Goal: Information Seeking & Learning: Understand process/instructions

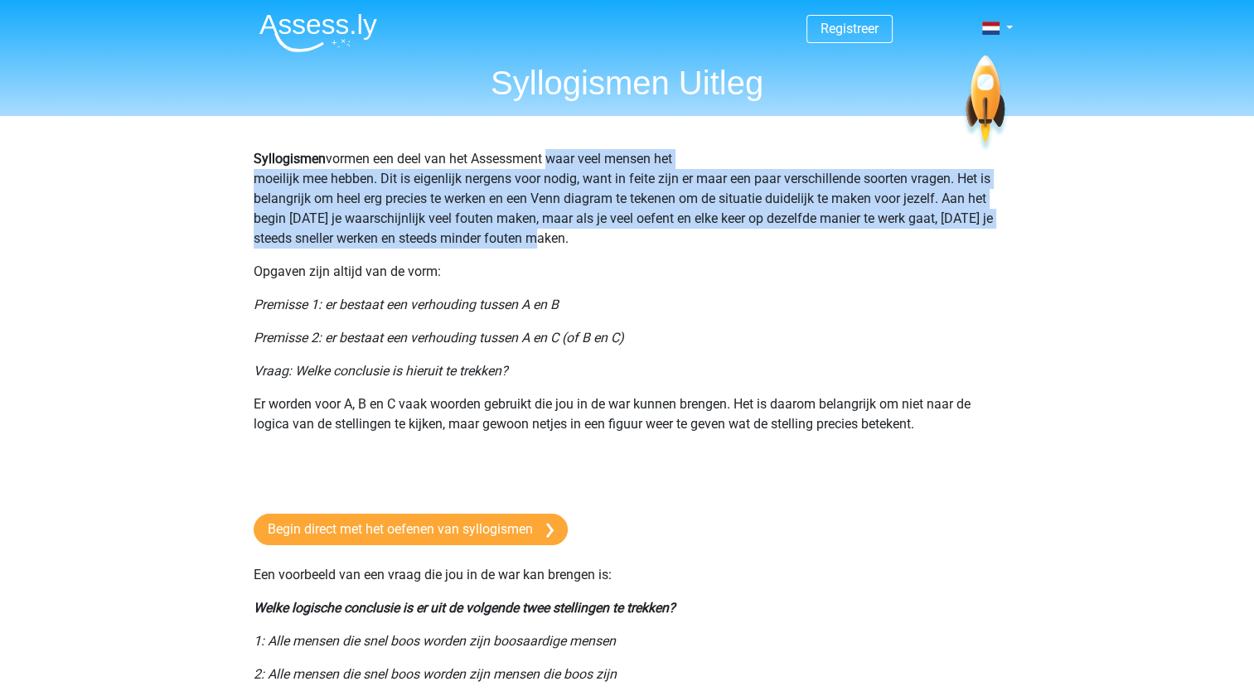
drag, startPoint x: 549, startPoint y: 163, endPoint x: 1073, endPoint y: 246, distance: 530.5
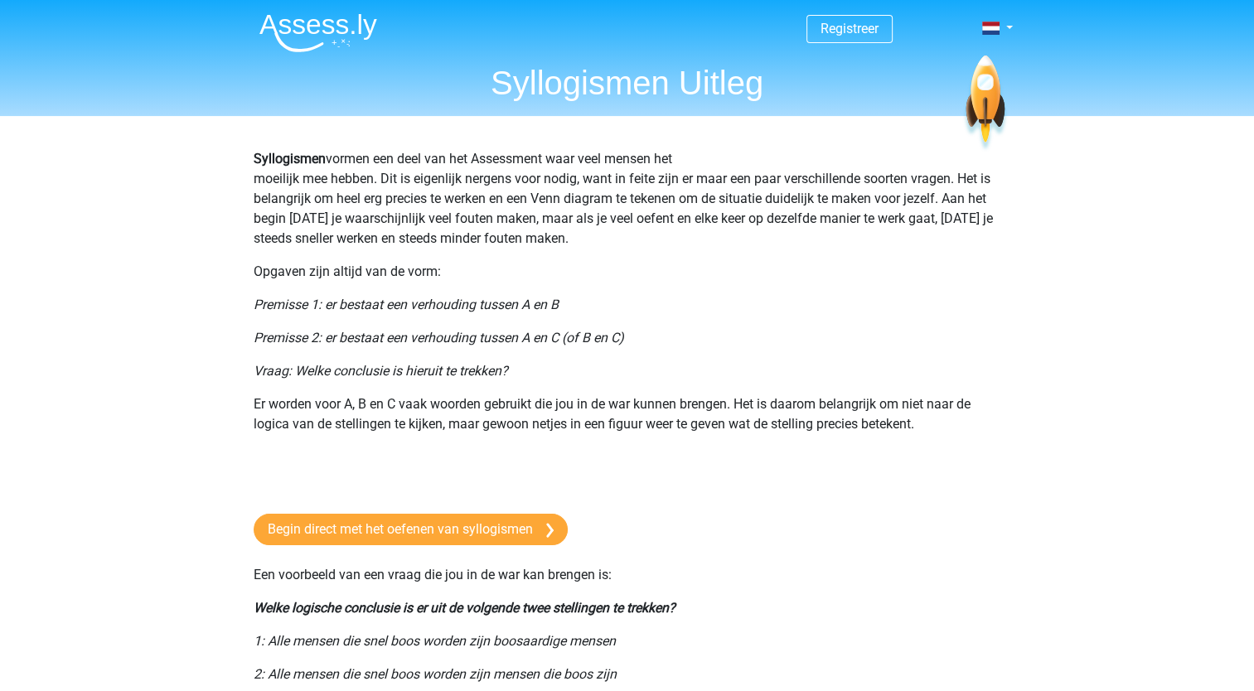
drag, startPoint x: 345, startPoint y: 309, endPoint x: 580, endPoint y: 310, distance: 235.5
click at [580, 310] on p "Premisse 1: er bestaat een verhouding tussen A en B" at bounding box center [628, 305] width 748 height 20
drag, startPoint x: 369, startPoint y: 332, endPoint x: 633, endPoint y: 341, distance: 263.8
click at [633, 341] on p "Premisse 2: er bestaat een verhouding tussen A en C (of B en C)" at bounding box center [628, 338] width 748 height 20
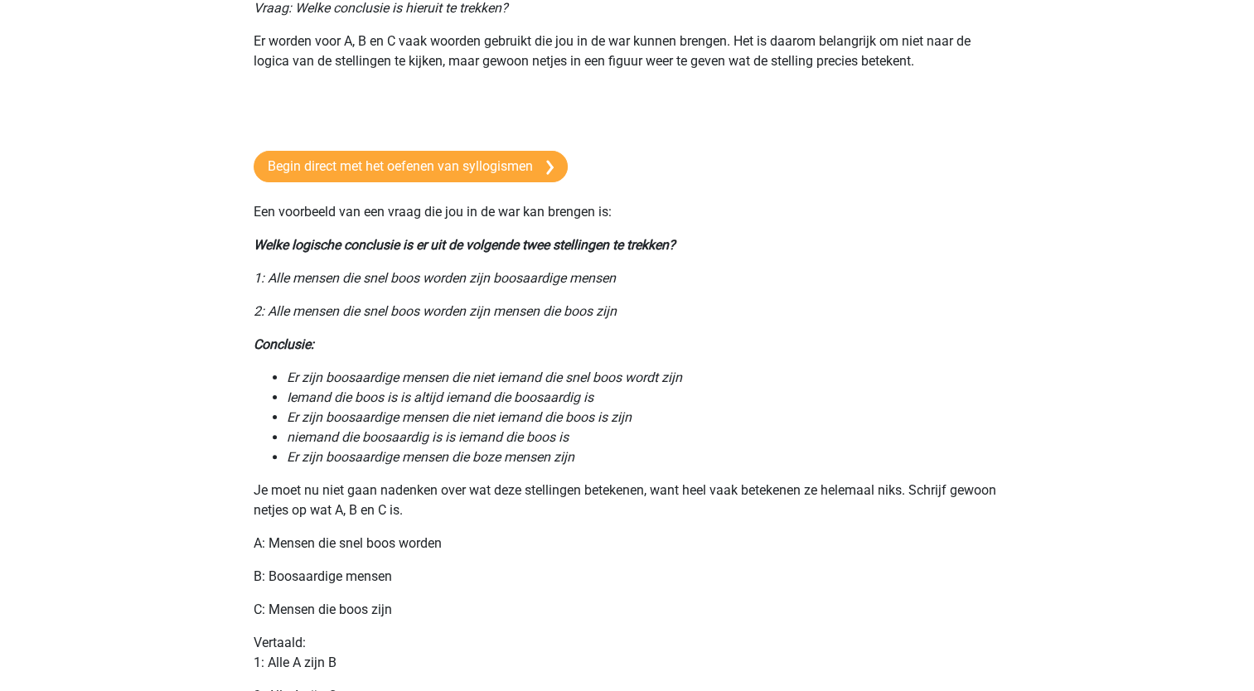
scroll to position [497, 0]
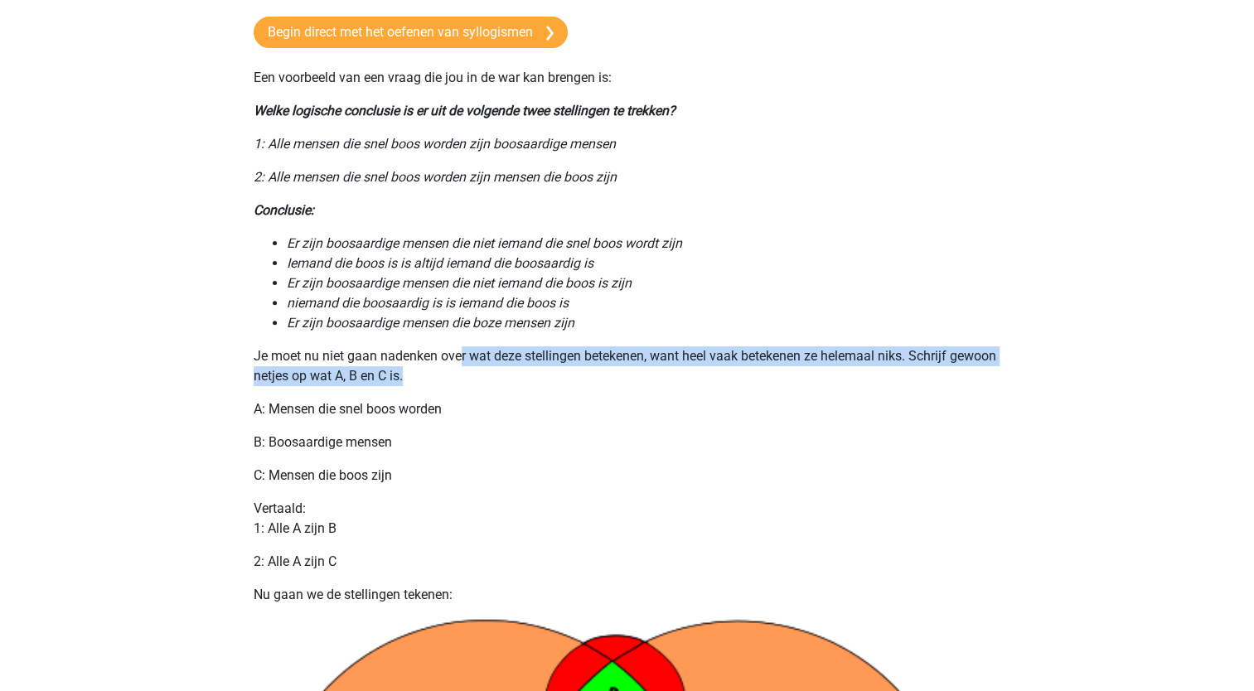
drag, startPoint x: 459, startPoint y: 361, endPoint x: 662, endPoint y: 373, distance: 202.7
click at [662, 373] on p "Je moet nu niet gaan nadenken over wat deze stellingen betekenen, want heel vaa…" at bounding box center [628, 367] width 748 height 40
drag, startPoint x: 662, startPoint y: 373, endPoint x: 788, endPoint y: 371, distance: 126.0
click at [788, 371] on p "Je moet nu niet gaan nadenken over wat deze stellingen betekenen, want heel vaa…" at bounding box center [628, 367] width 748 height 40
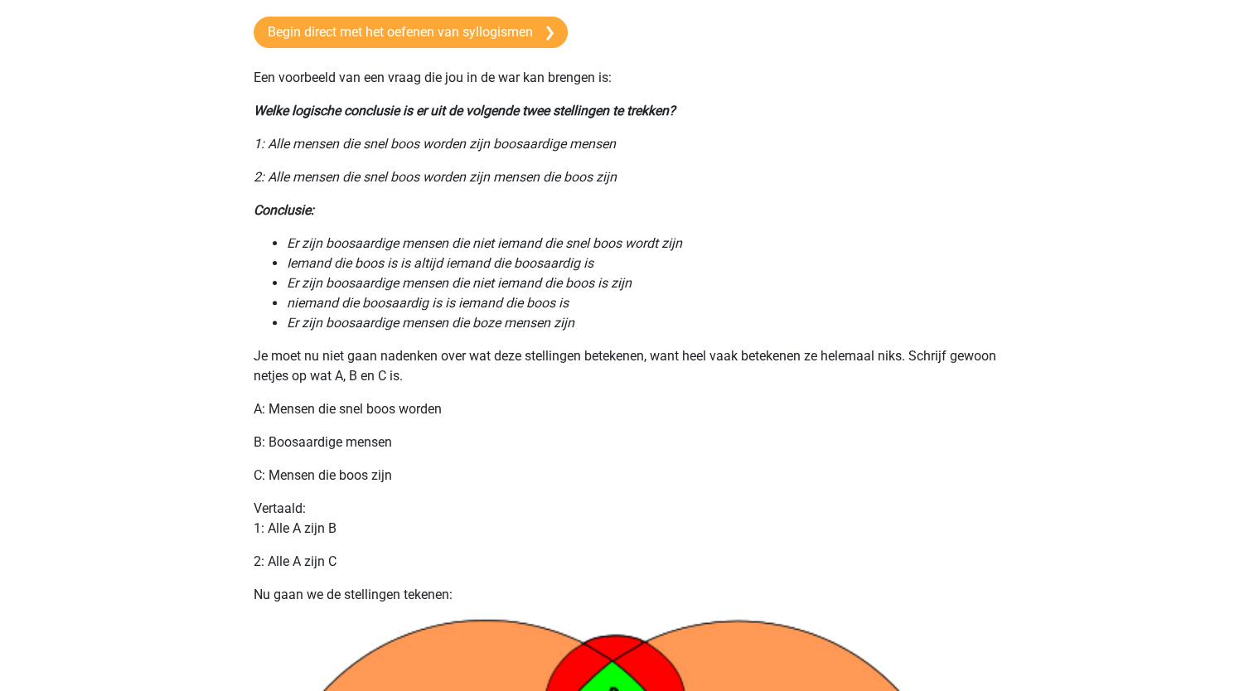
click at [330, 449] on p "B: Boosaardige mensen" at bounding box center [628, 443] width 748 height 20
drag, startPoint x: 295, startPoint y: 442, endPoint x: 401, endPoint y: 448, distance: 106.3
click at [401, 448] on p "B: Boosaardige mensen" at bounding box center [628, 443] width 748 height 20
drag, startPoint x: 401, startPoint y: 448, endPoint x: 349, endPoint y: 480, distance: 61.4
click at [349, 480] on p "C: Mensen die boos zijn" at bounding box center [628, 476] width 748 height 20
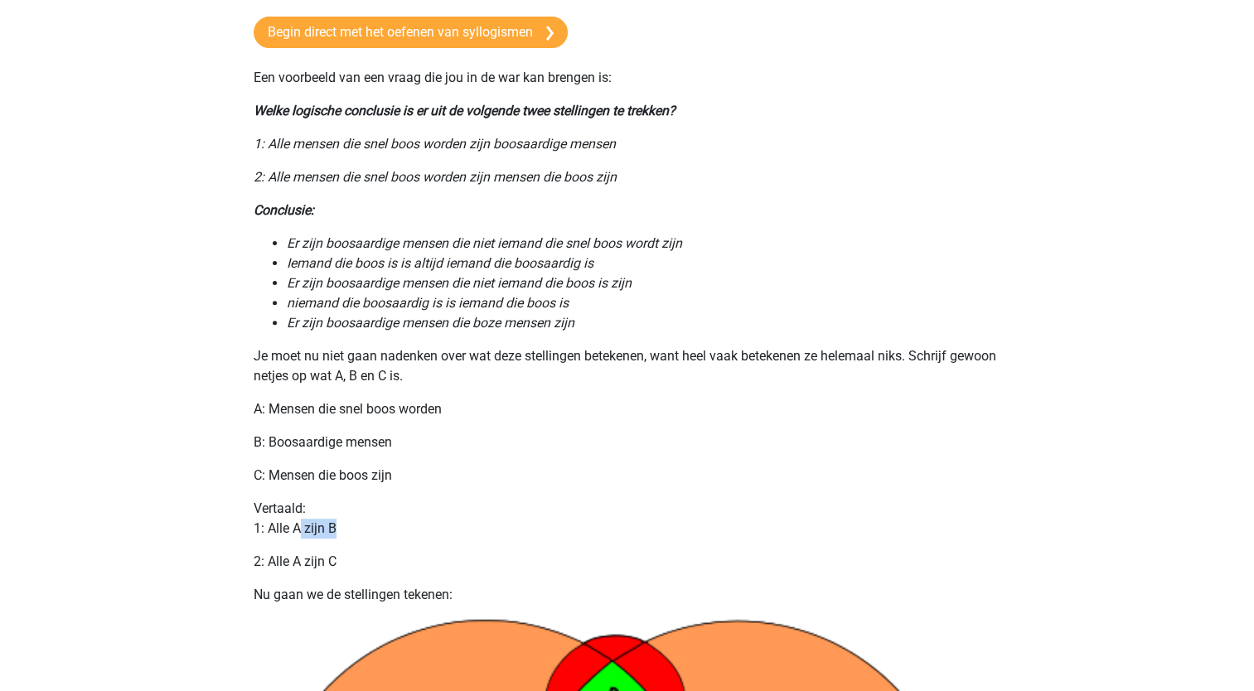
drag, startPoint x: 300, startPoint y: 531, endPoint x: 360, endPoint y: 532, distance: 59.7
click at [360, 532] on p "Vertaald: 1: Alle A zijn B" at bounding box center [628, 519] width 748 height 40
drag, startPoint x: 360, startPoint y: 532, endPoint x: 291, endPoint y: 570, distance: 78.3
click at [291, 570] on p "2: Alle A zijn C" at bounding box center [628, 562] width 748 height 20
drag, startPoint x: 310, startPoint y: 562, endPoint x: 408, endPoint y: 557, distance: 98.0
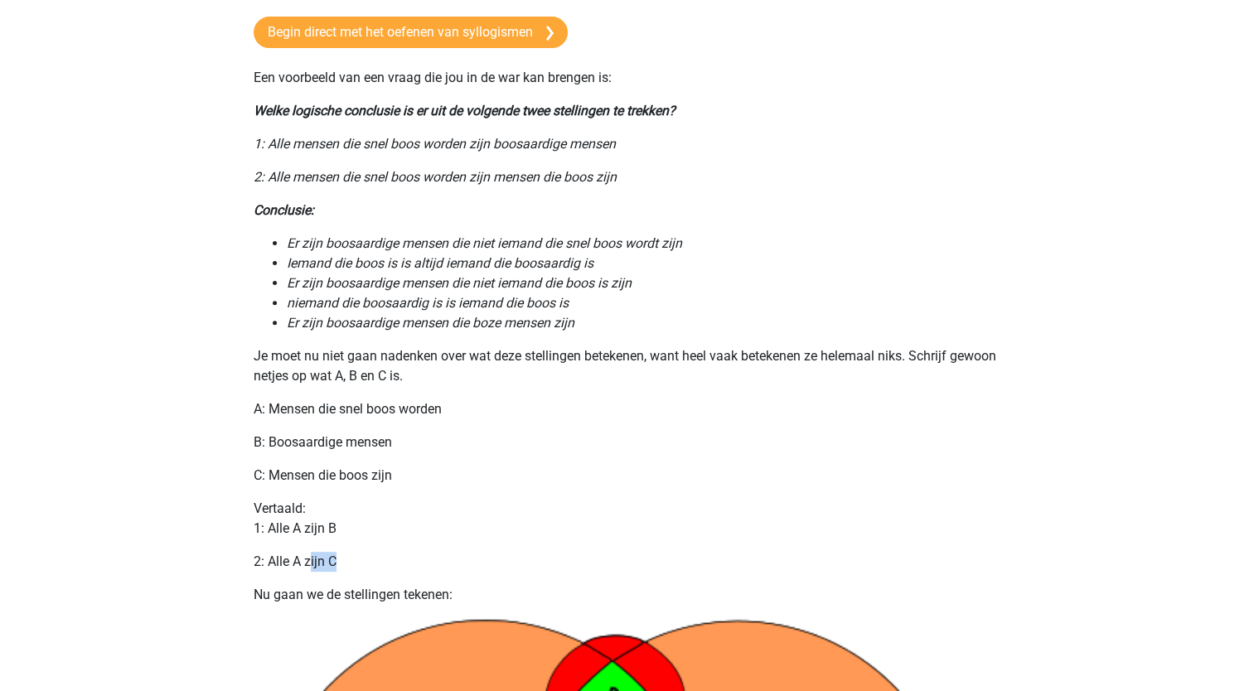
click at [408, 557] on p "2: Alle A zijn C" at bounding box center [628, 562] width 748 height 20
drag, startPoint x: 408, startPoint y: 557, endPoint x: 395, endPoint y: 583, distance: 28.9
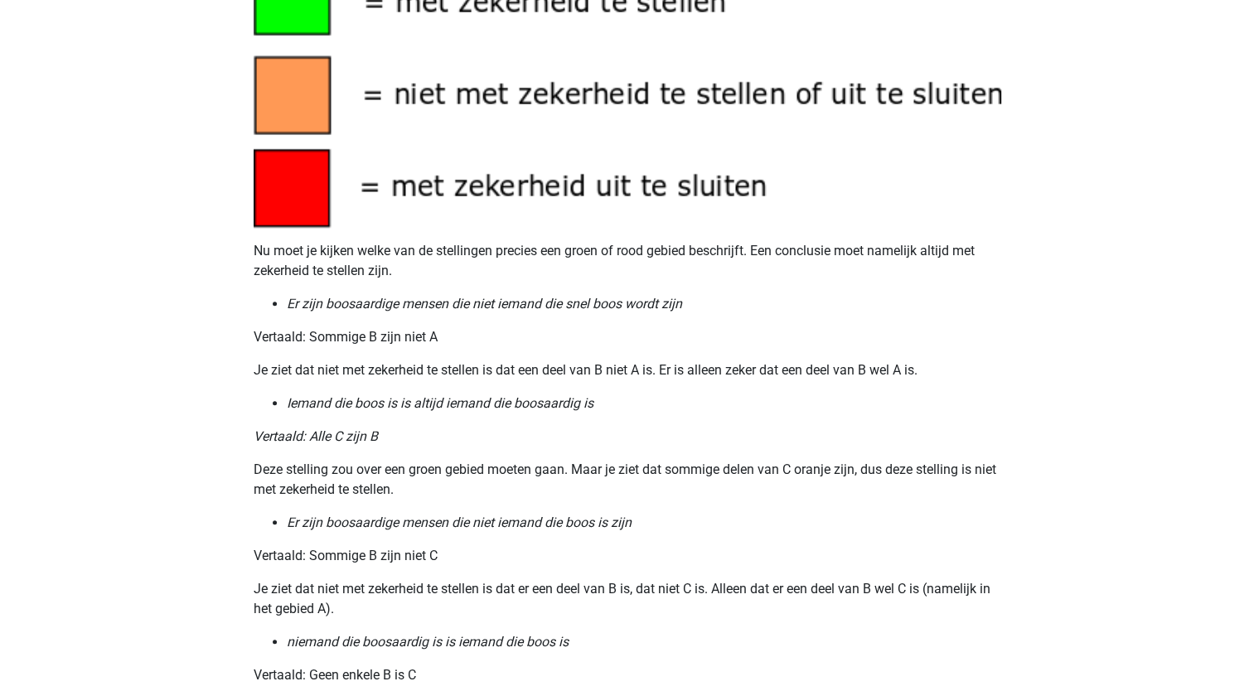
scroll to position [1907, 0]
